Goal: Information Seeking & Learning: Find contact information

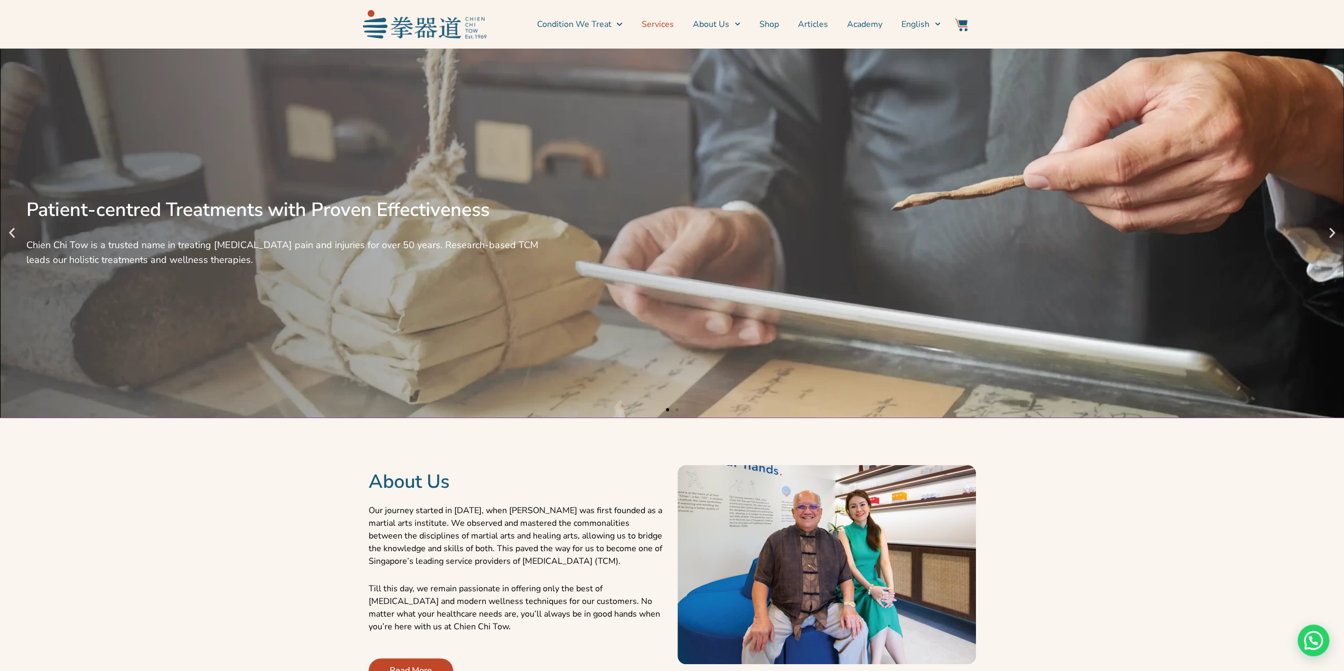
click at [656, 17] on link "Services" at bounding box center [658, 24] width 32 height 26
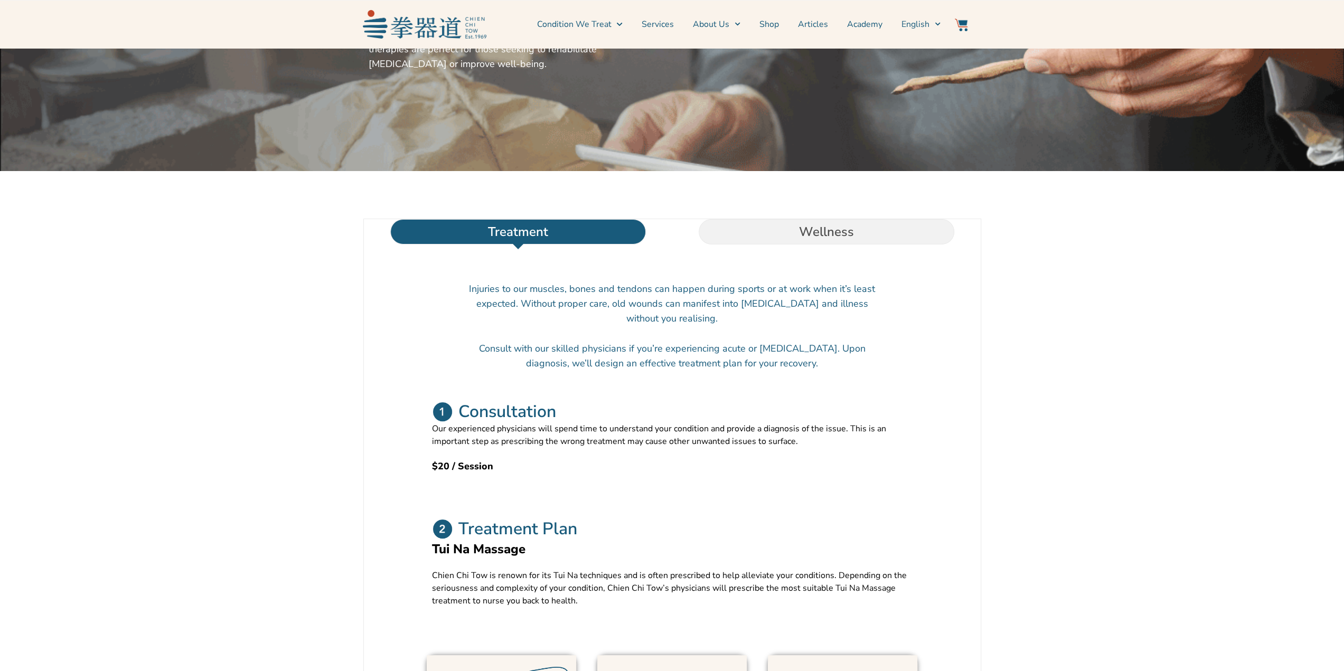
scroll to position [317, 0]
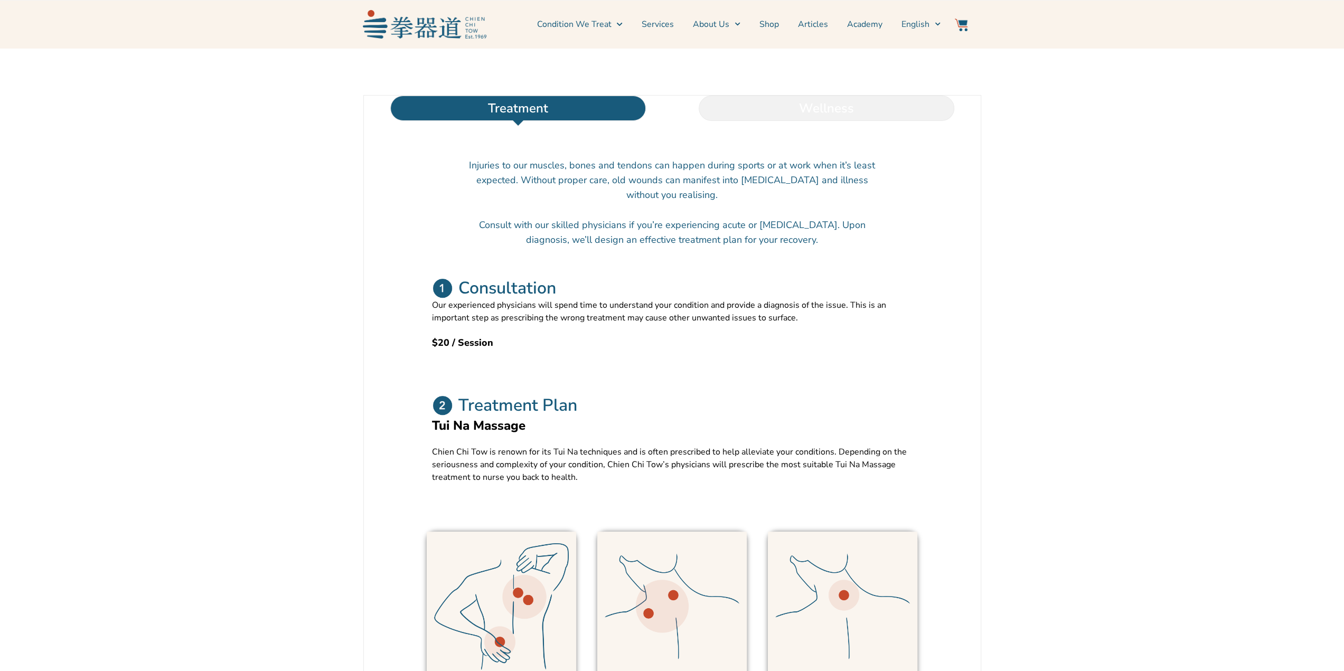
click at [765, 121] on li "Wellness" at bounding box center [826, 108] width 308 height 25
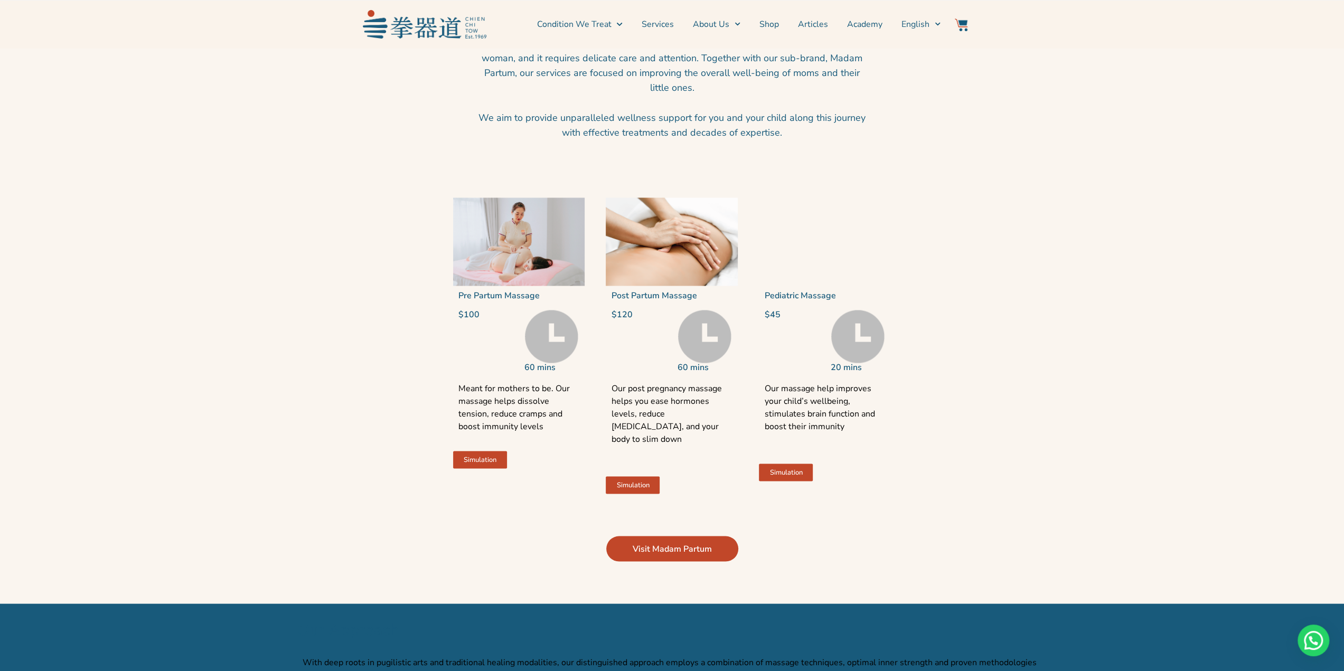
scroll to position [1954, 0]
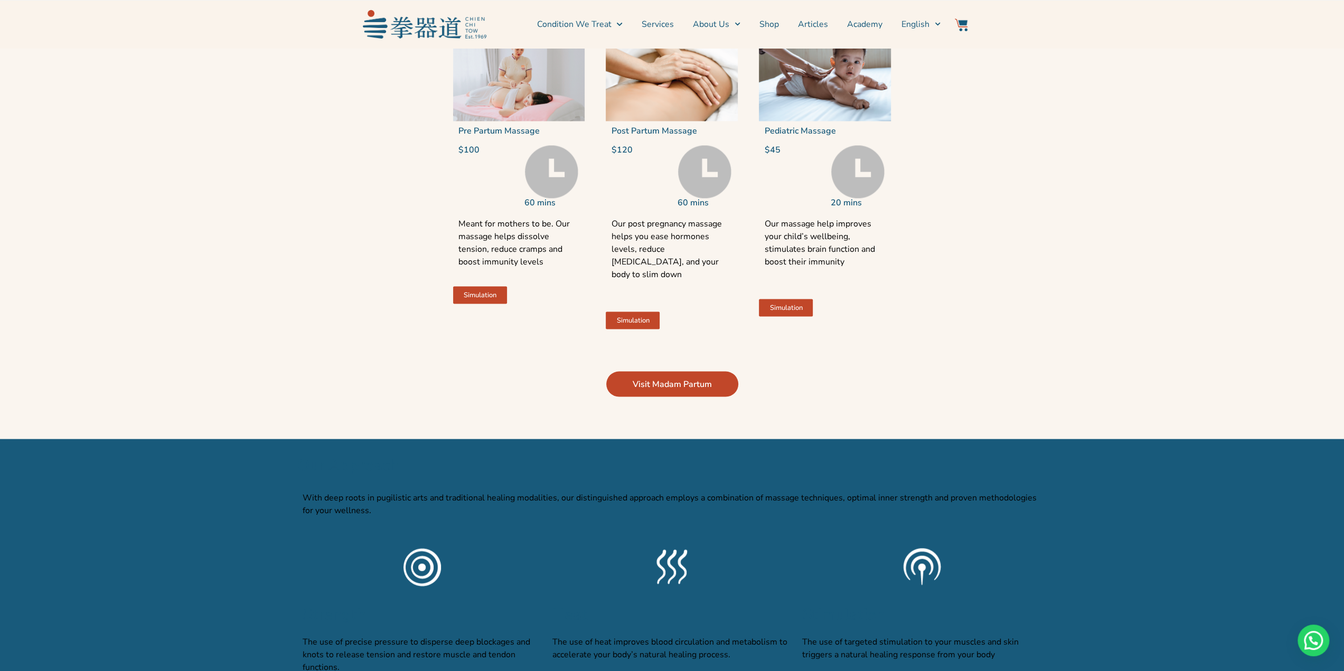
click at [648, 390] on span "Visit Madam Partum" at bounding box center [672, 384] width 79 height 13
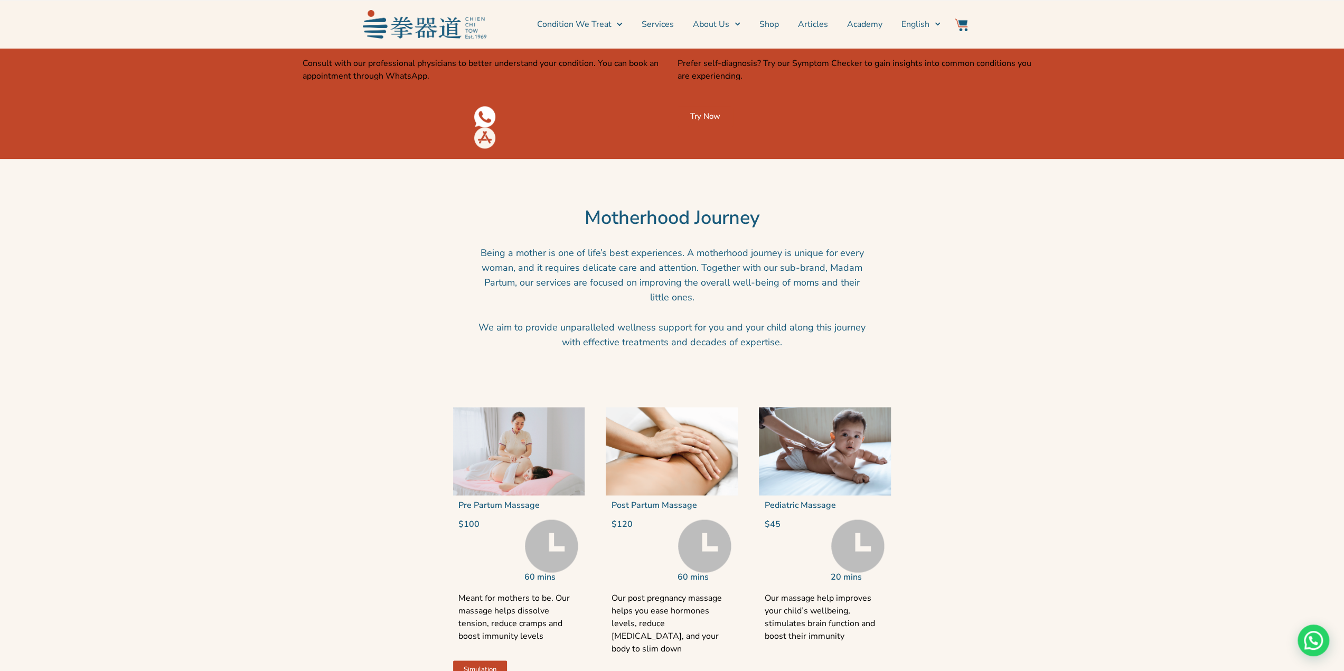
scroll to position [1479, 0]
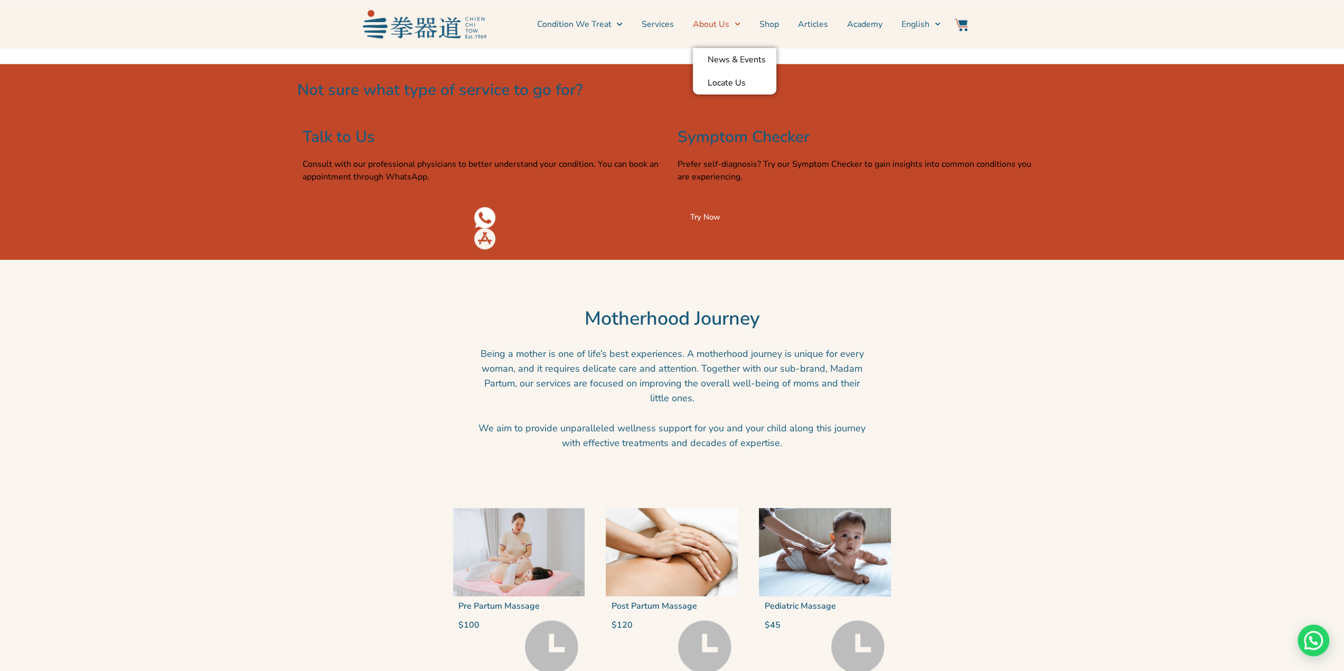
click at [722, 17] on link "About Us" at bounding box center [717, 24] width 48 height 26
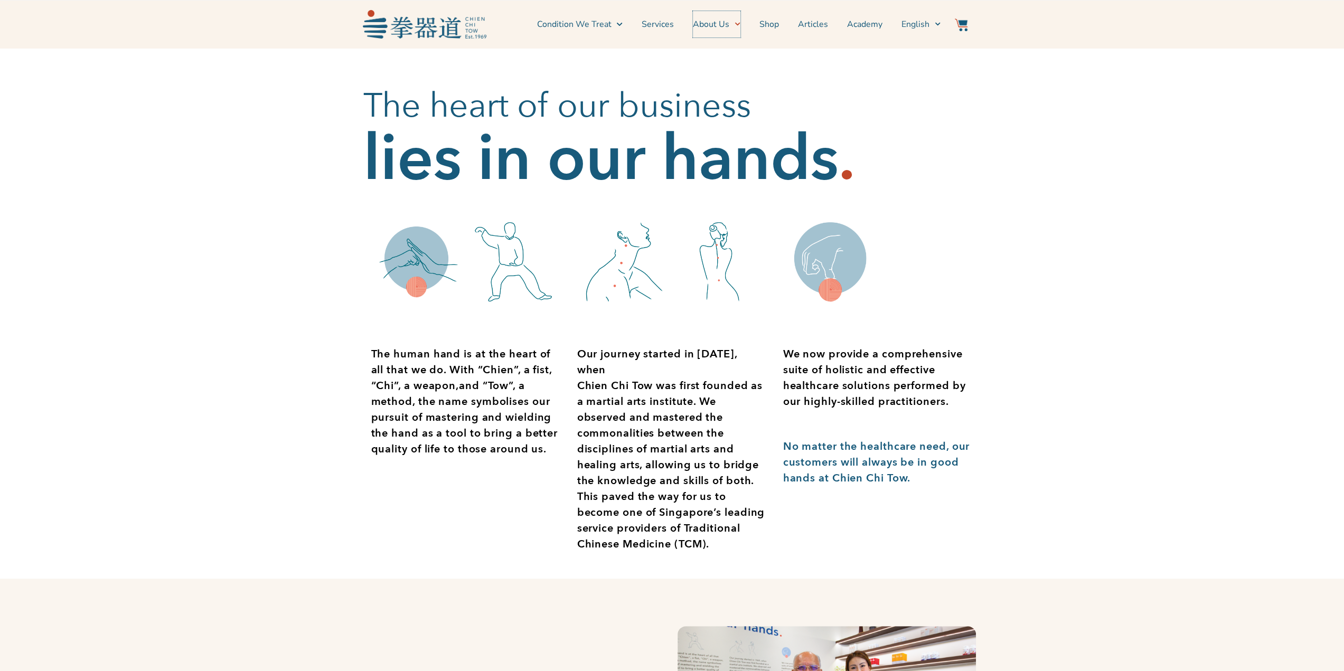
click at [719, 25] on link "About Us" at bounding box center [717, 24] width 48 height 26
click at [720, 79] on link "Locate Us" at bounding box center [734, 82] width 83 height 23
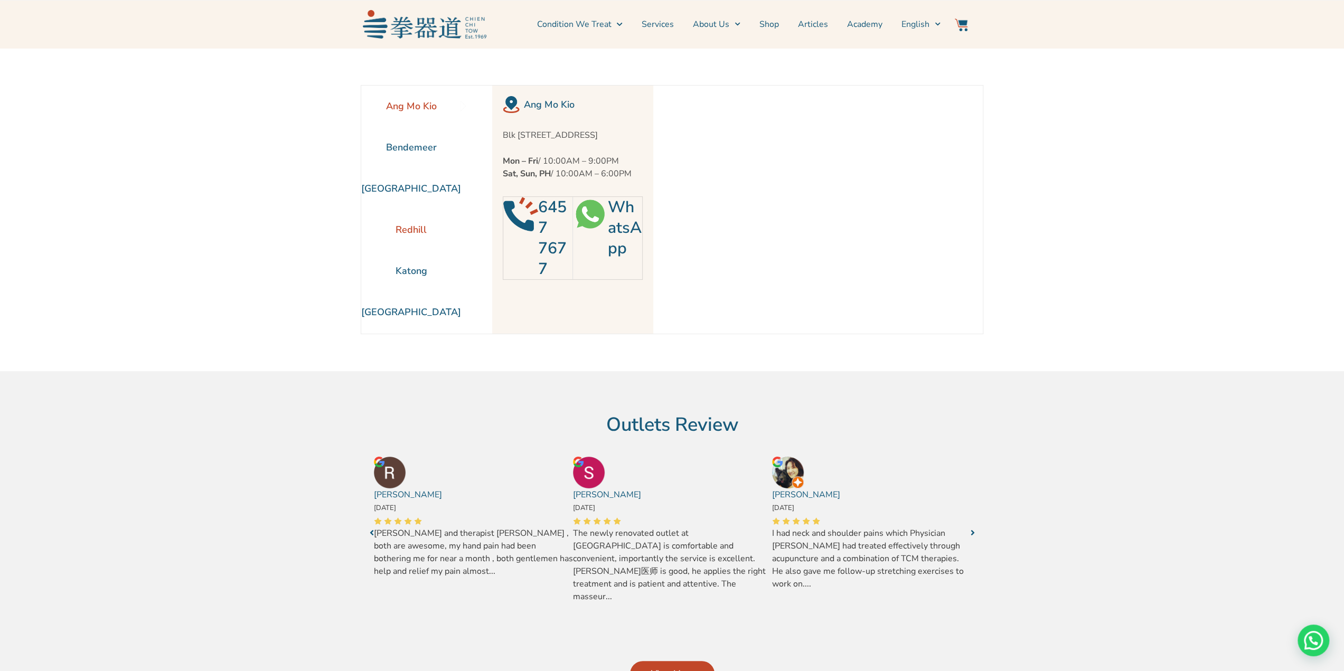
click at [413, 228] on li "Redhill" at bounding box center [411, 229] width 100 height 41
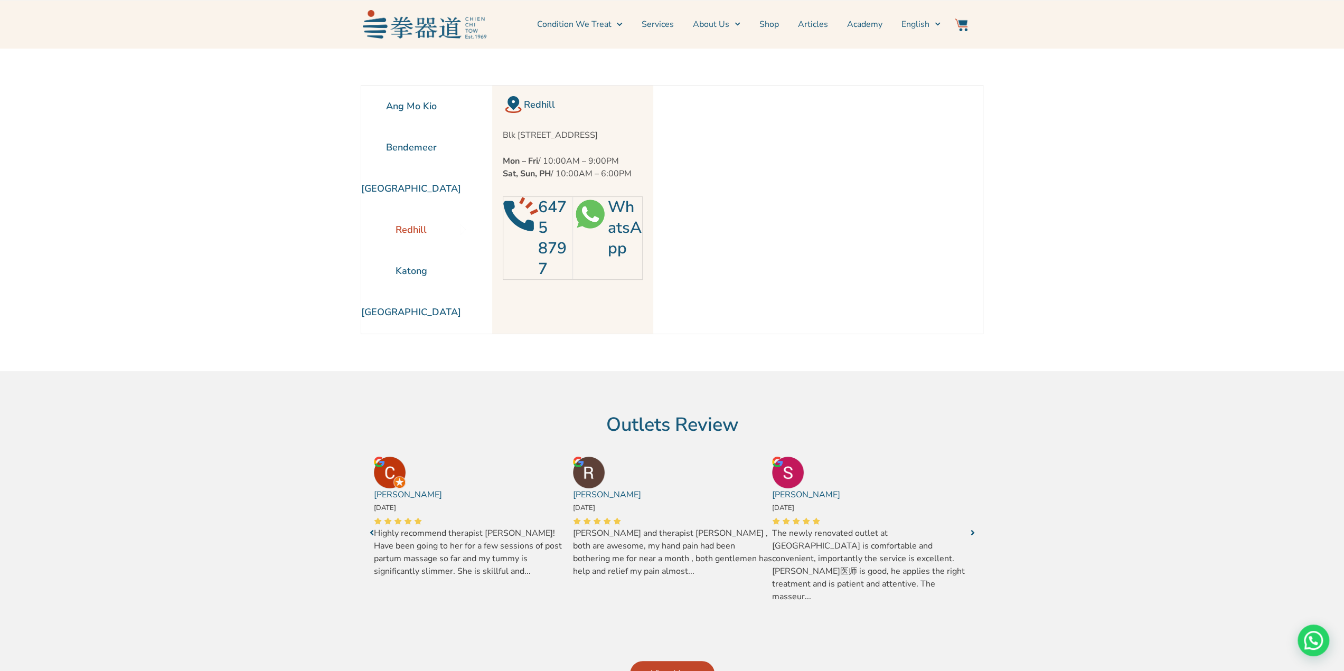
drag, startPoint x: 605, startPoint y: 133, endPoint x: 488, endPoint y: 134, distance: 117.3
click at [488, 134] on section "Redhill Blk 78 Redhill Lane #01-01, Singapore 150078 Mon – Fri / 10:00AM – 9:00…" at bounding box center [722, 210] width 522 height 248
copy p "Blk 78 Redhill Lane #01-01,"
drag, startPoint x: 445, startPoint y: 149, endPoint x: 383, endPoint y: 145, distance: 61.4
click at [383, 145] on li "Bendemeer" at bounding box center [411, 147] width 100 height 41
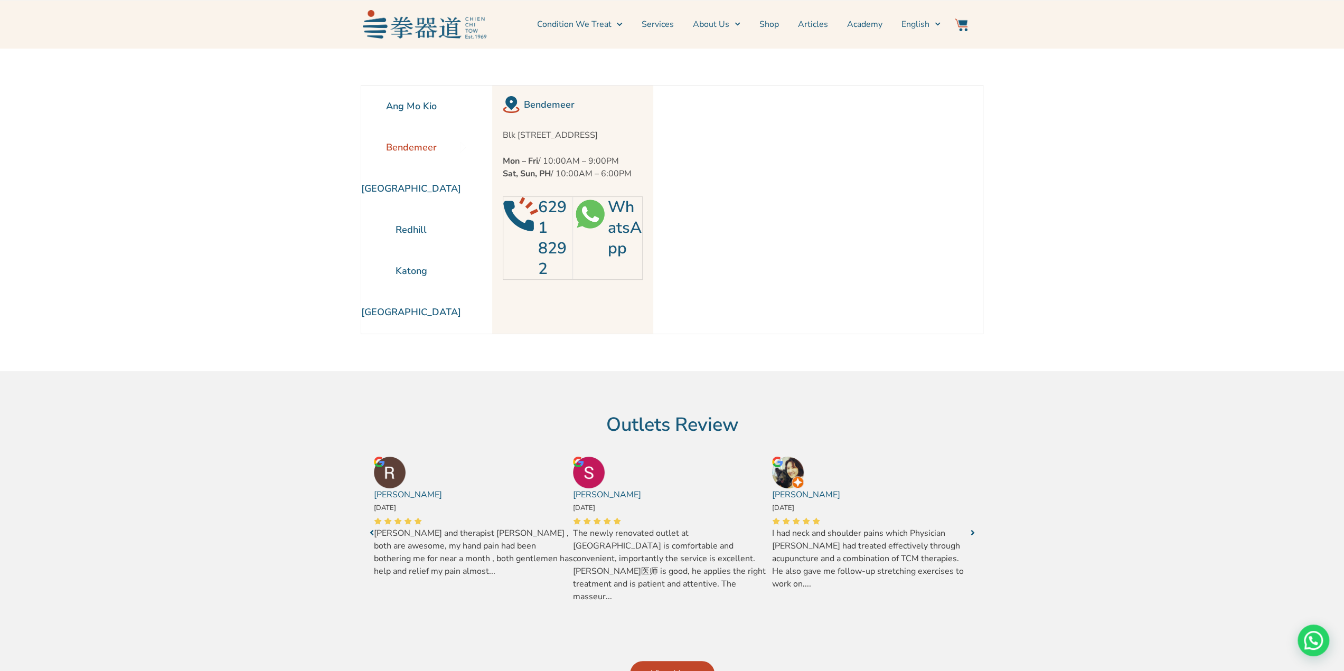
copy p "Bendemeer"
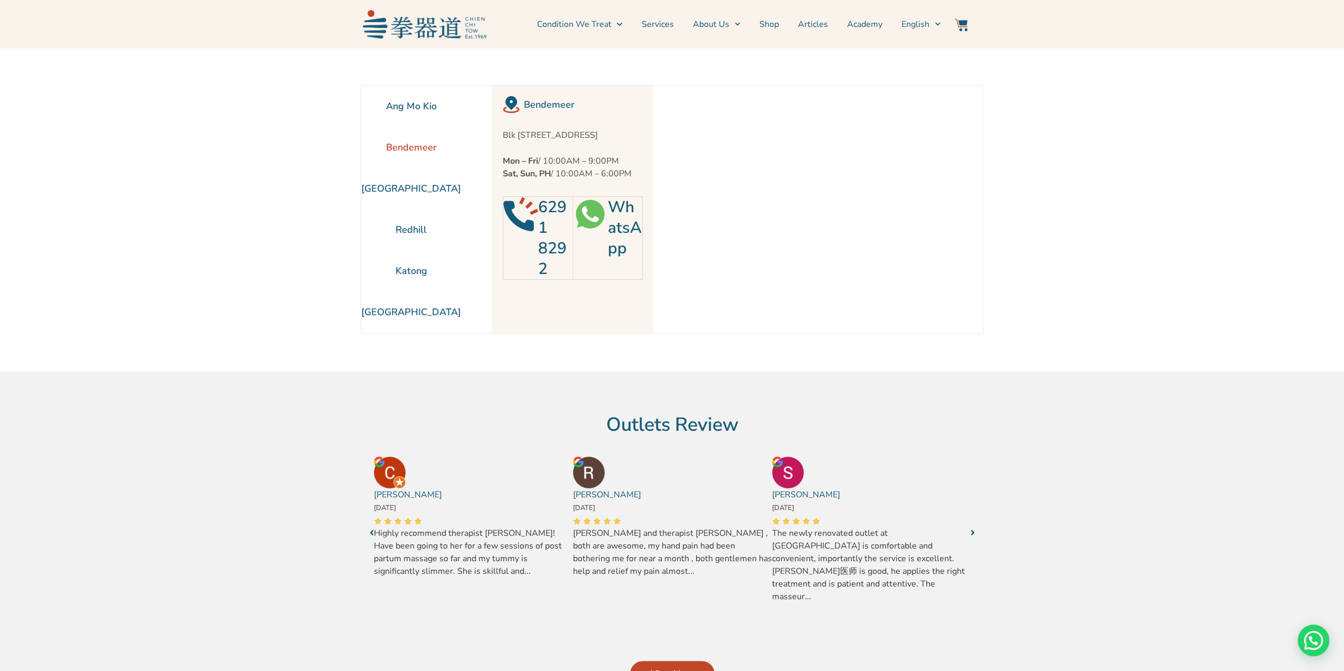
click at [418, 150] on li "Bendemeer" at bounding box center [411, 147] width 100 height 41
drag, startPoint x: 499, startPoint y: 137, endPoint x: 593, endPoint y: 139, distance: 94.0
click at [593, 139] on div "Bendemeer Blk 44 Bendemeer Road #01-1454-1462, Singapore 330044 Mon – Fri / 10:…" at bounding box center [572, 210] width 161 height 248
copy p "Blk 44 Bendemeer Road"
click at [316, 220] on section "Ang Mo Kio Bendemeer Jurong East Redhill Katong" at bounding box center [672, 209] width 1344 height 323
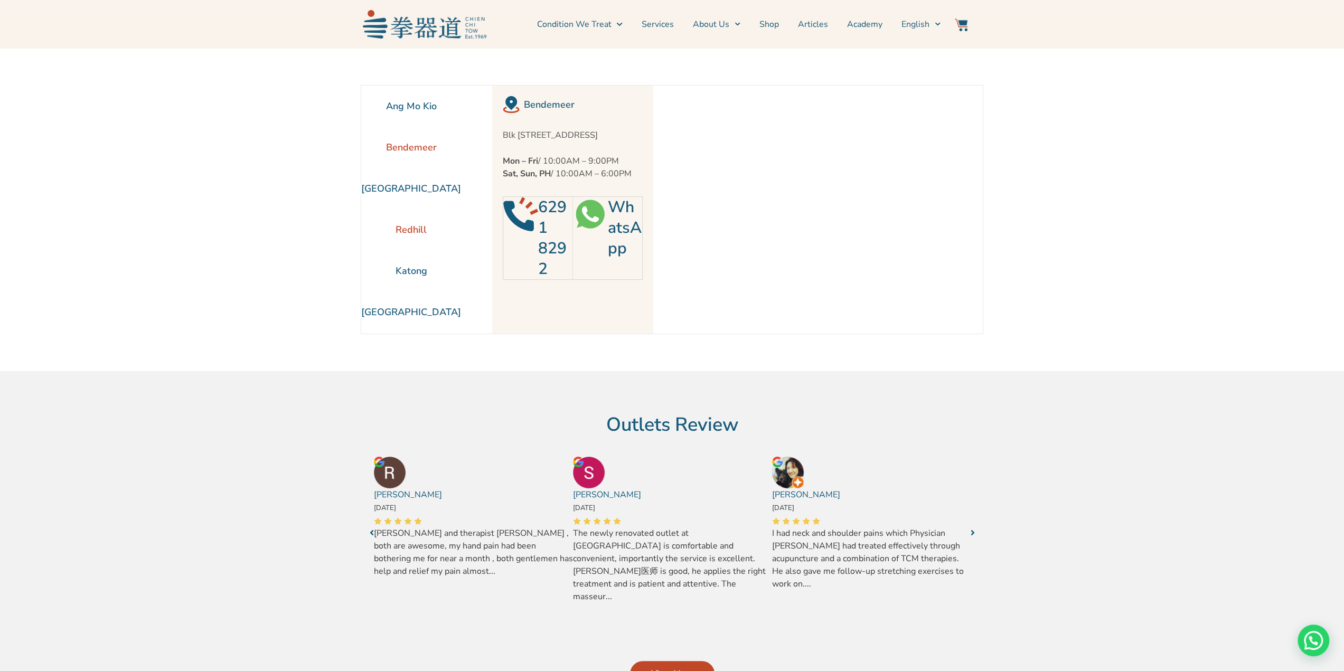
click at [400, 233] on li "Redhill" at bounding box center [411, 229] width 100 height 41
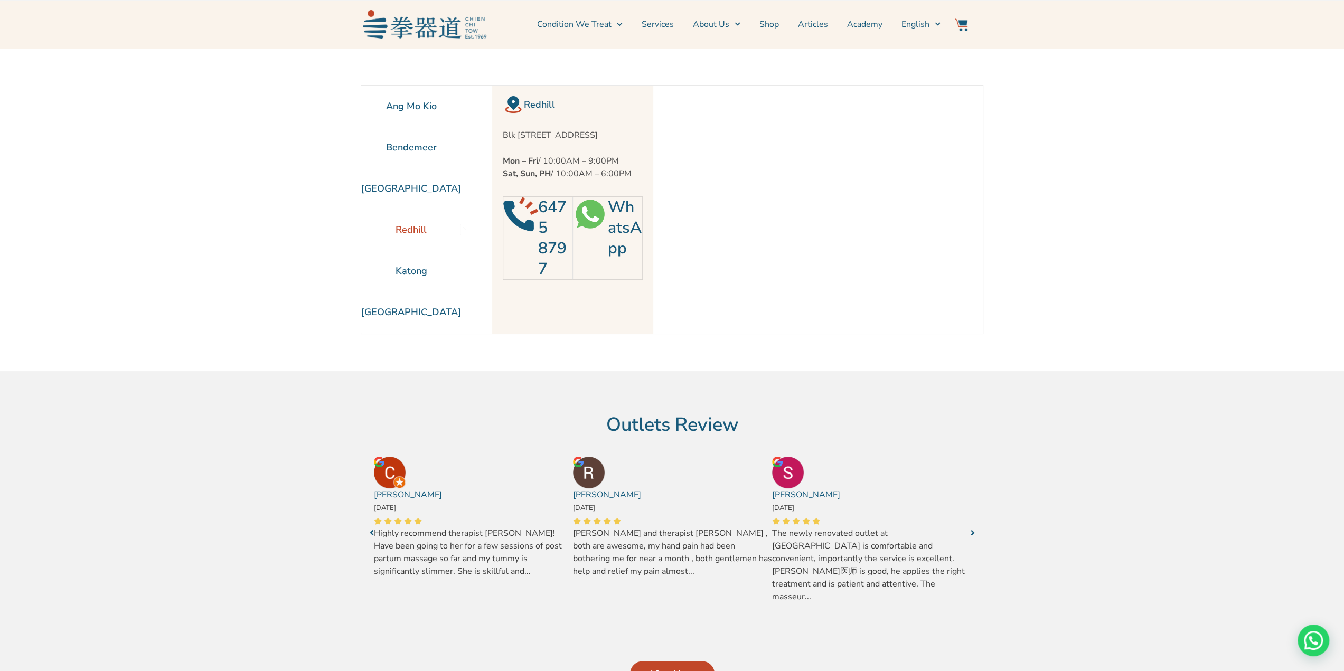
click at [594, 231] on img at bounding box center [590, 214] width 34 height 34
